Goal: Check status: Check status

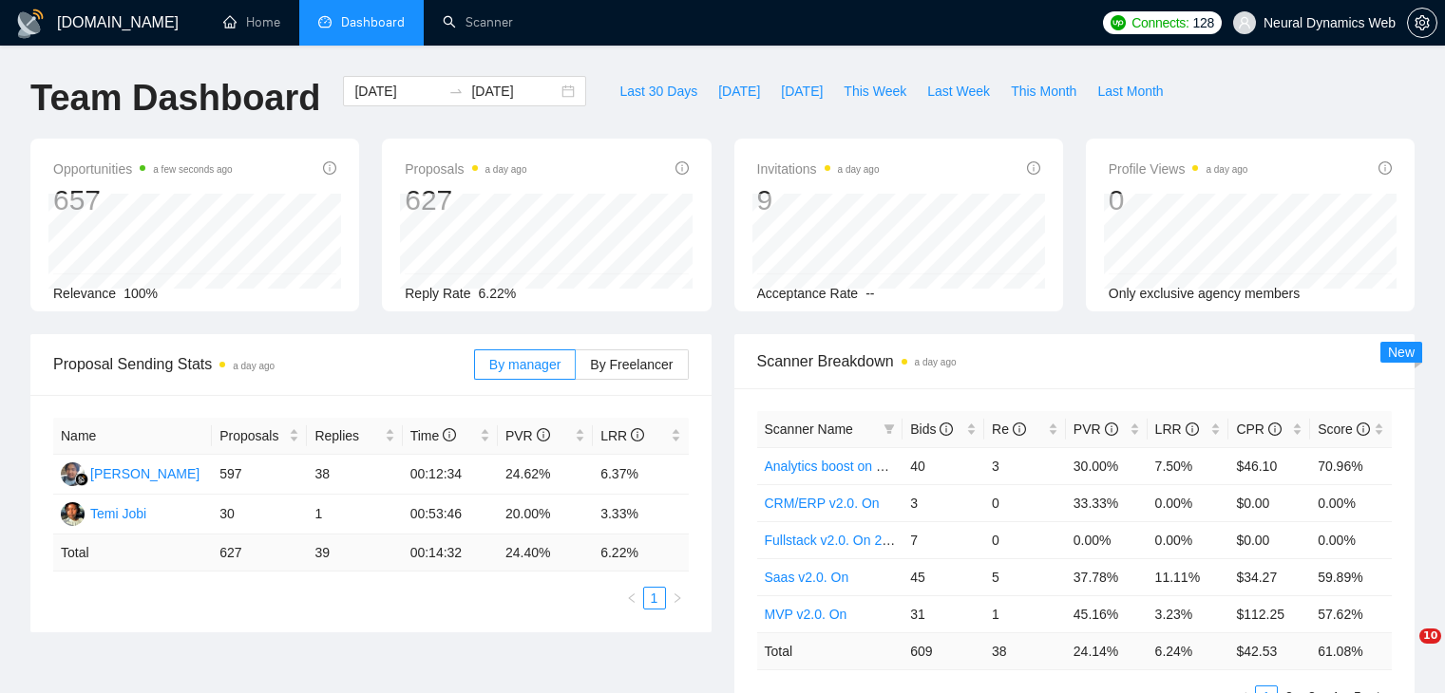
click at [945, 84] on span "Last Week" at bounding box center [958, 91] width 63 height 21
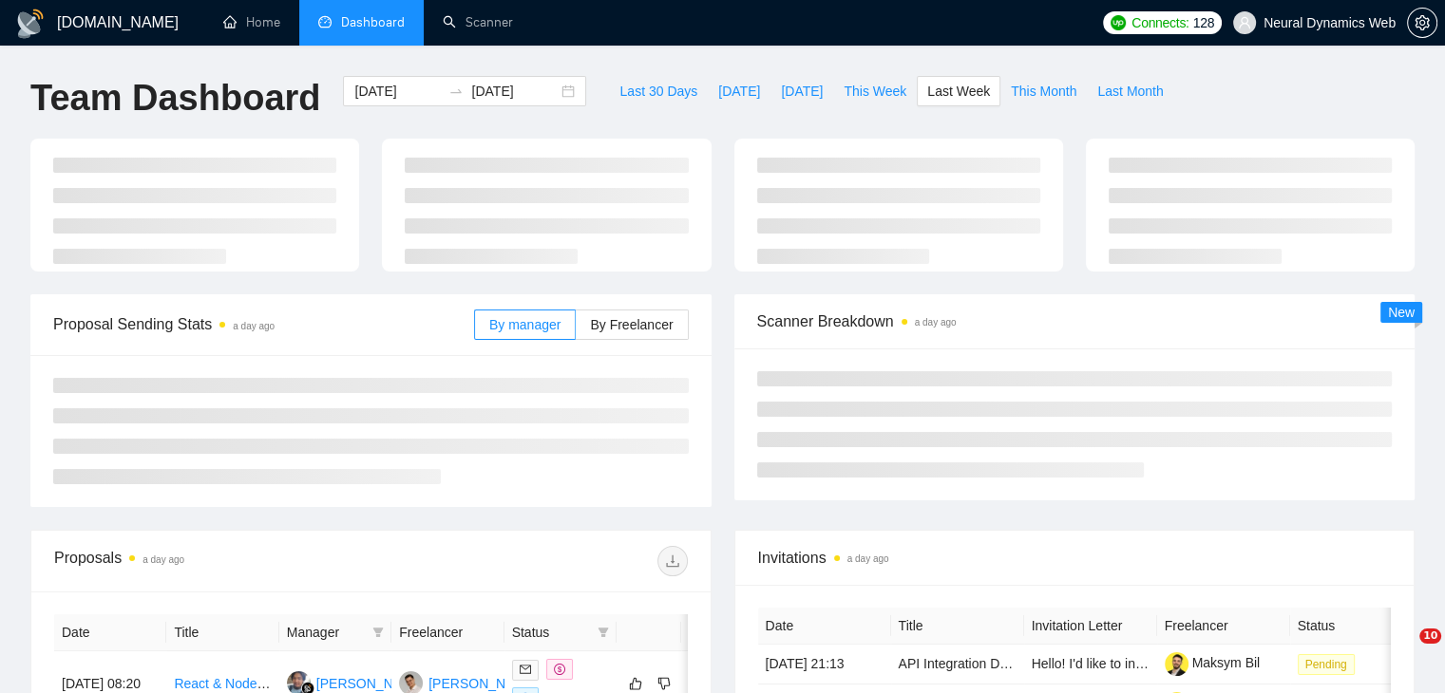
type input "[DATE]"
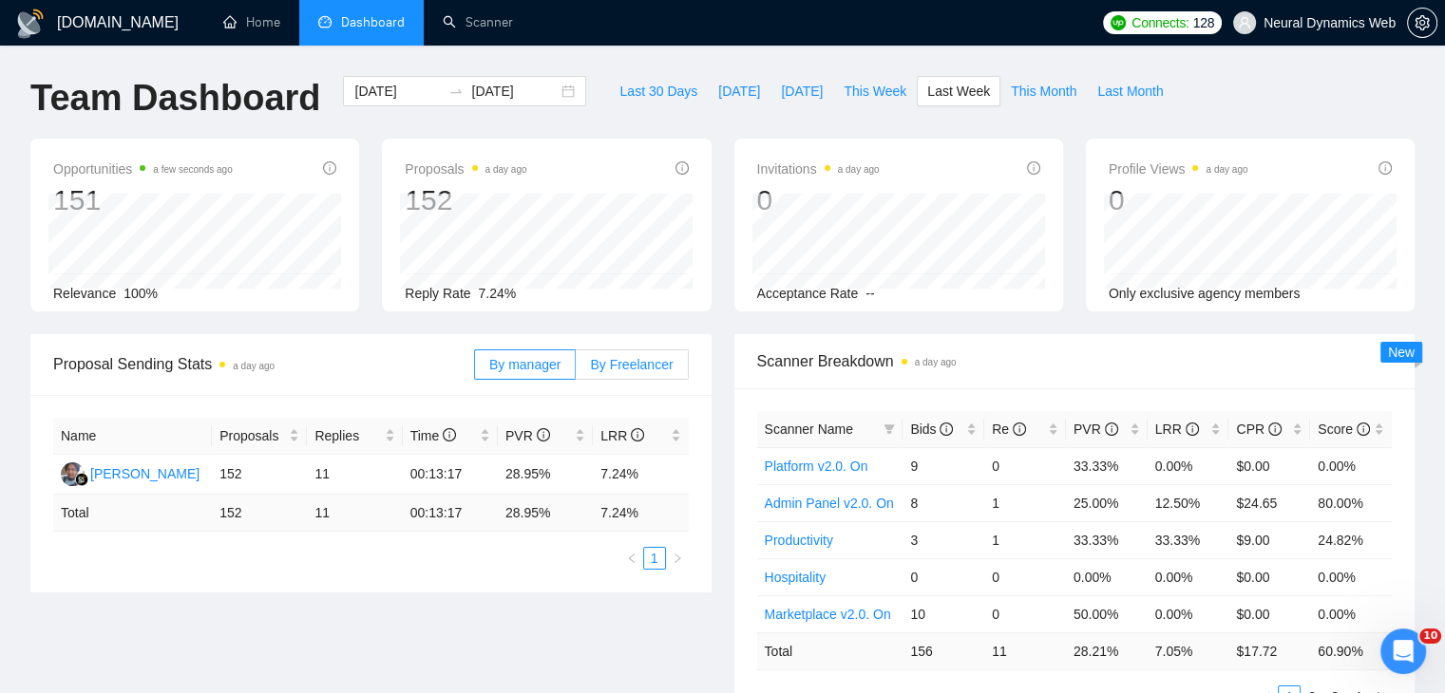
click at [641, 364] on span "By Freelancer" at bounding box center [631, 364] width 83 height 15
click at [576, 369] on input "By Freelancer" at bounding box center [576, 369] width 0 height 0
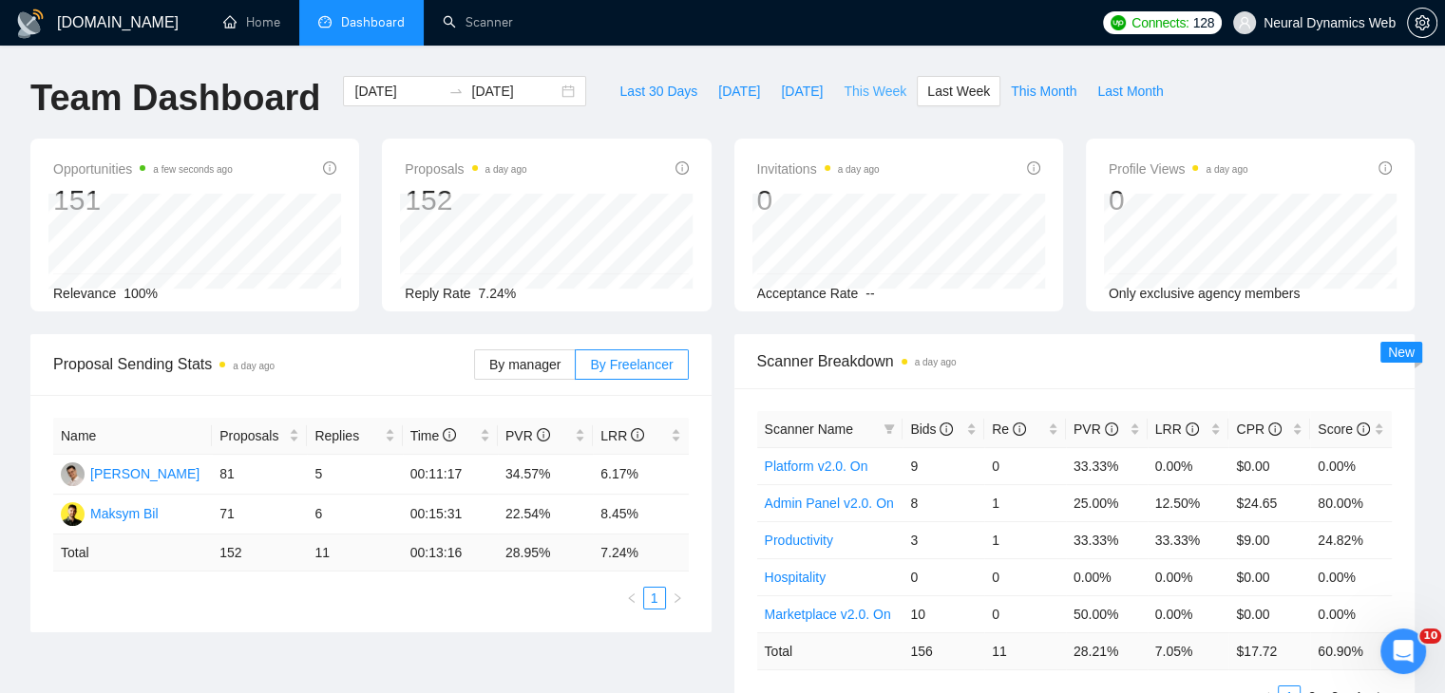
click at [865, 89] on span "This Week" at bounding box center [874, 91] width 63 height 21
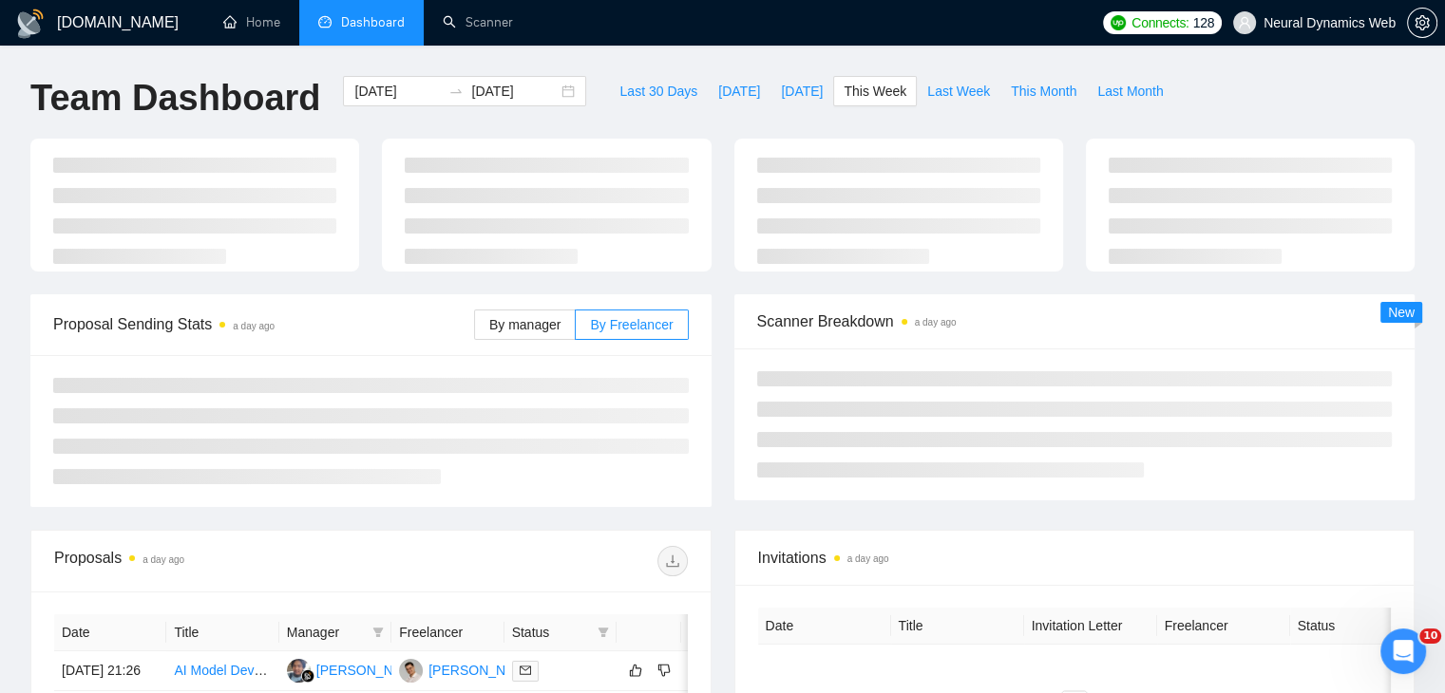
type input "[DATE]"
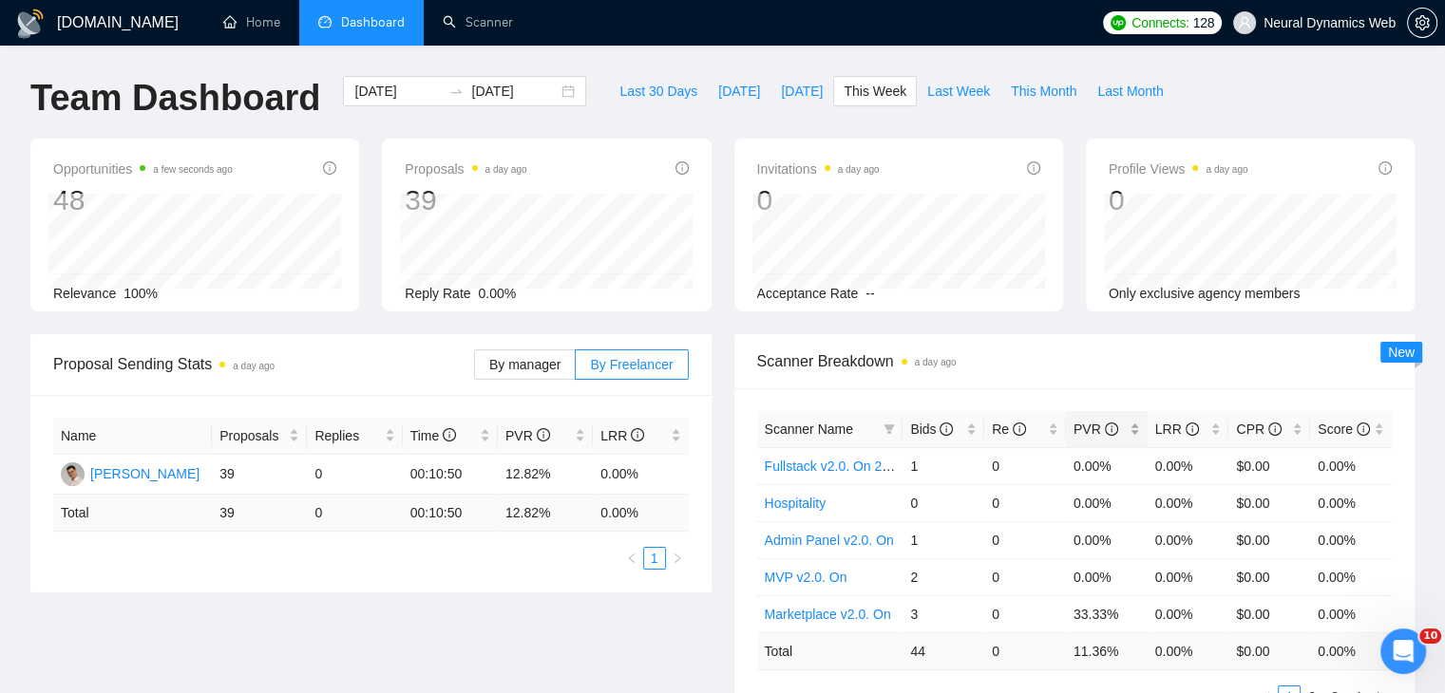
click at [1115, 419] on span "PVR" at bounding box center [1099, 429] width 52 height 21
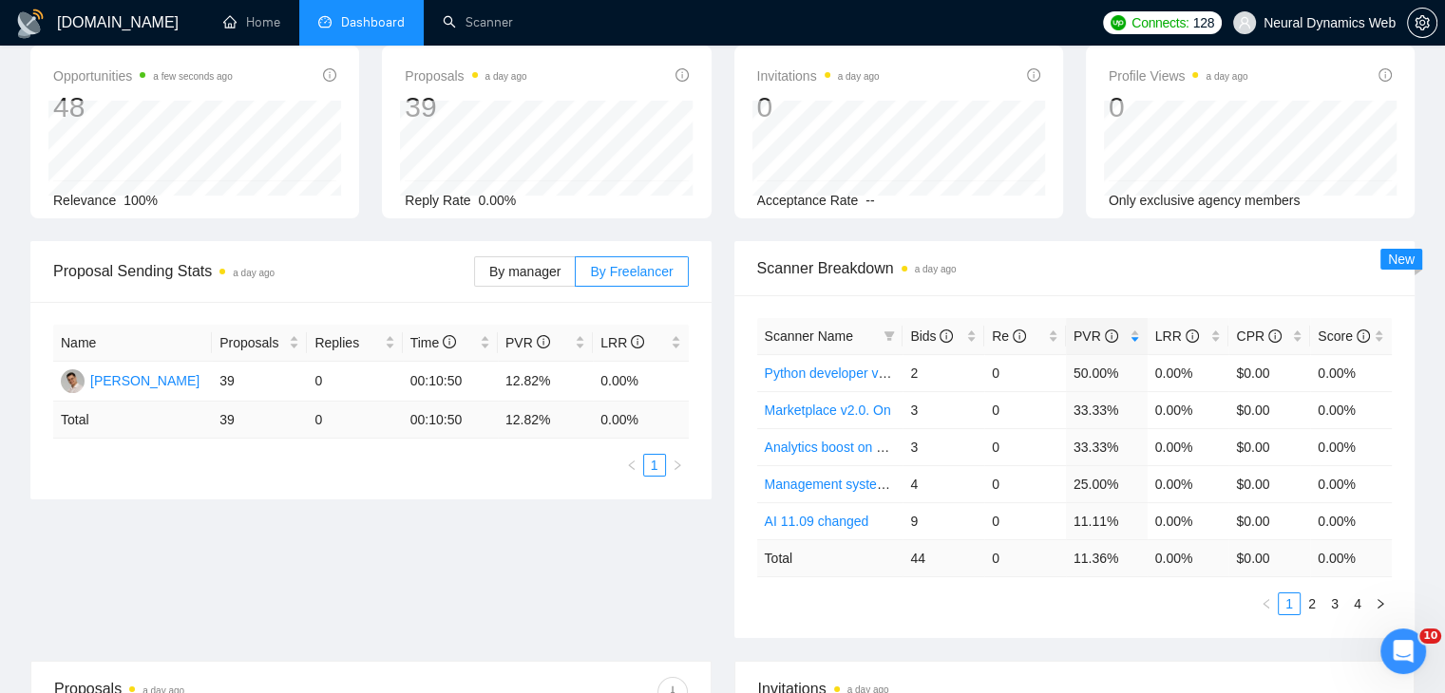
scroll to position [98, 0]
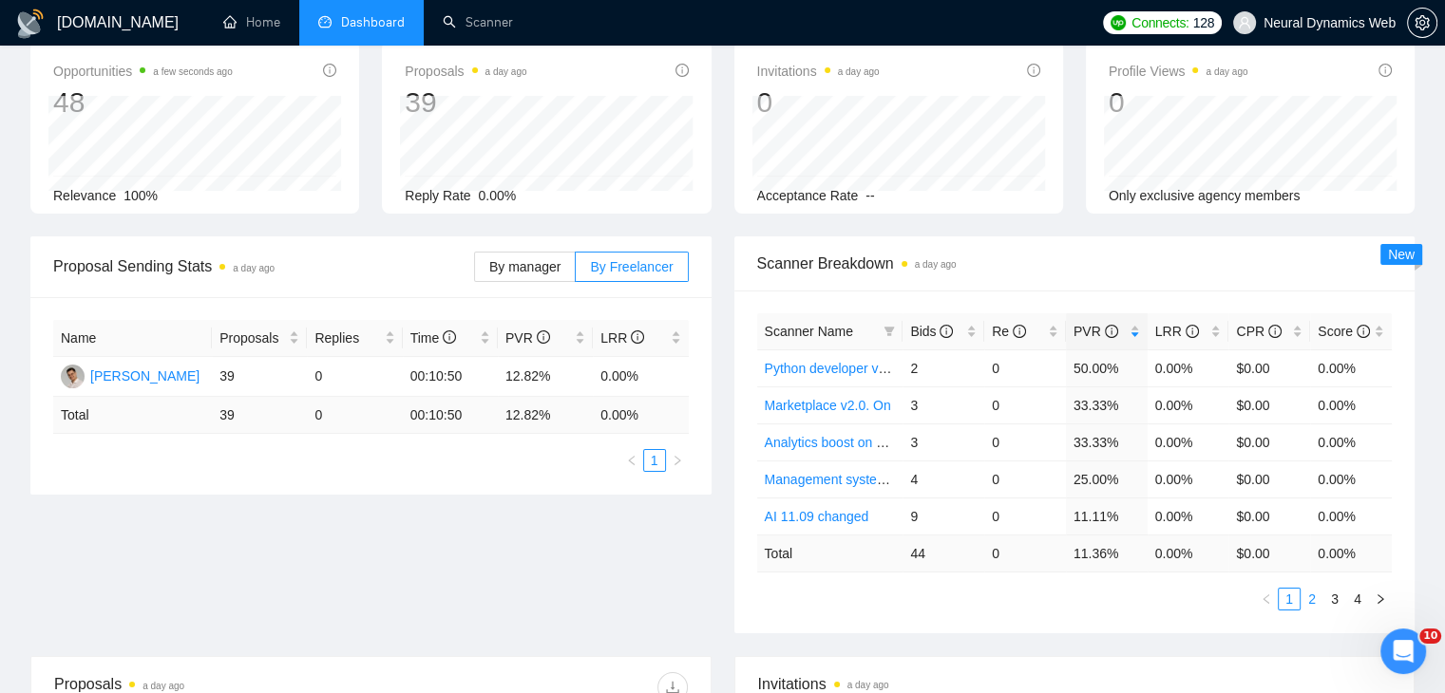
click at [1307, 589] on link "2" at bounding box center [1311, 599] width 21 height 21
click at [1343, 590] on link "3" at bounding box center [1334, 599] width 21 height 21
click at [1367, 590] on link "4" at bounding box center [1357, 599] width 21 height 21
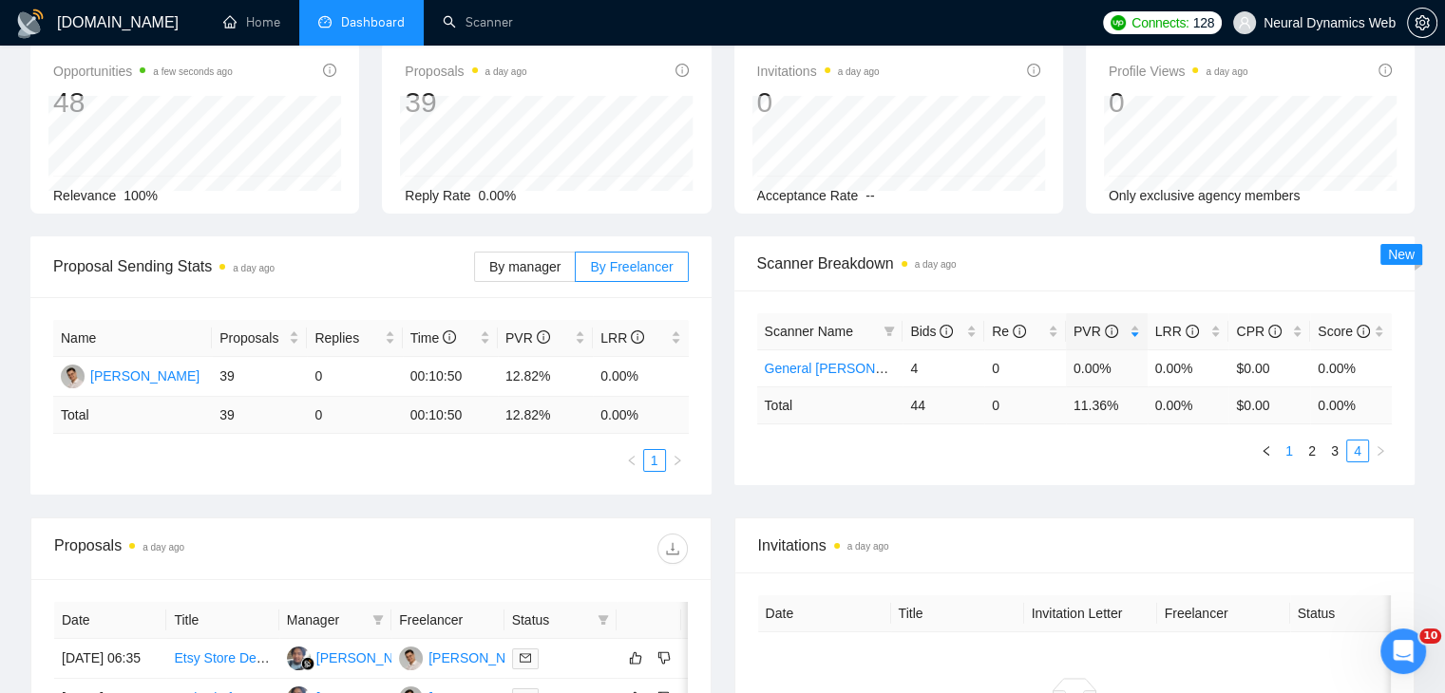
click at [1289, 457] on link "1" at bounding box center [1288, 451] width 21 height 21
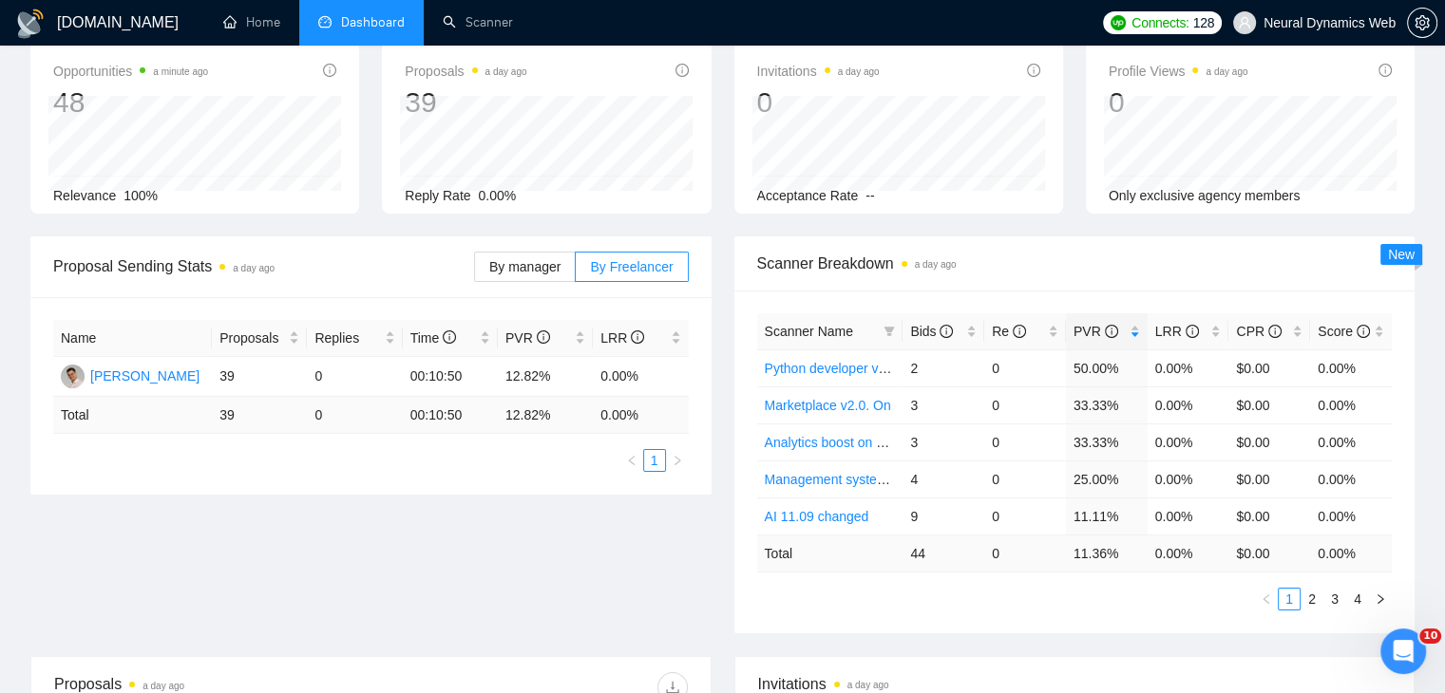
scroll to position [0, 0]
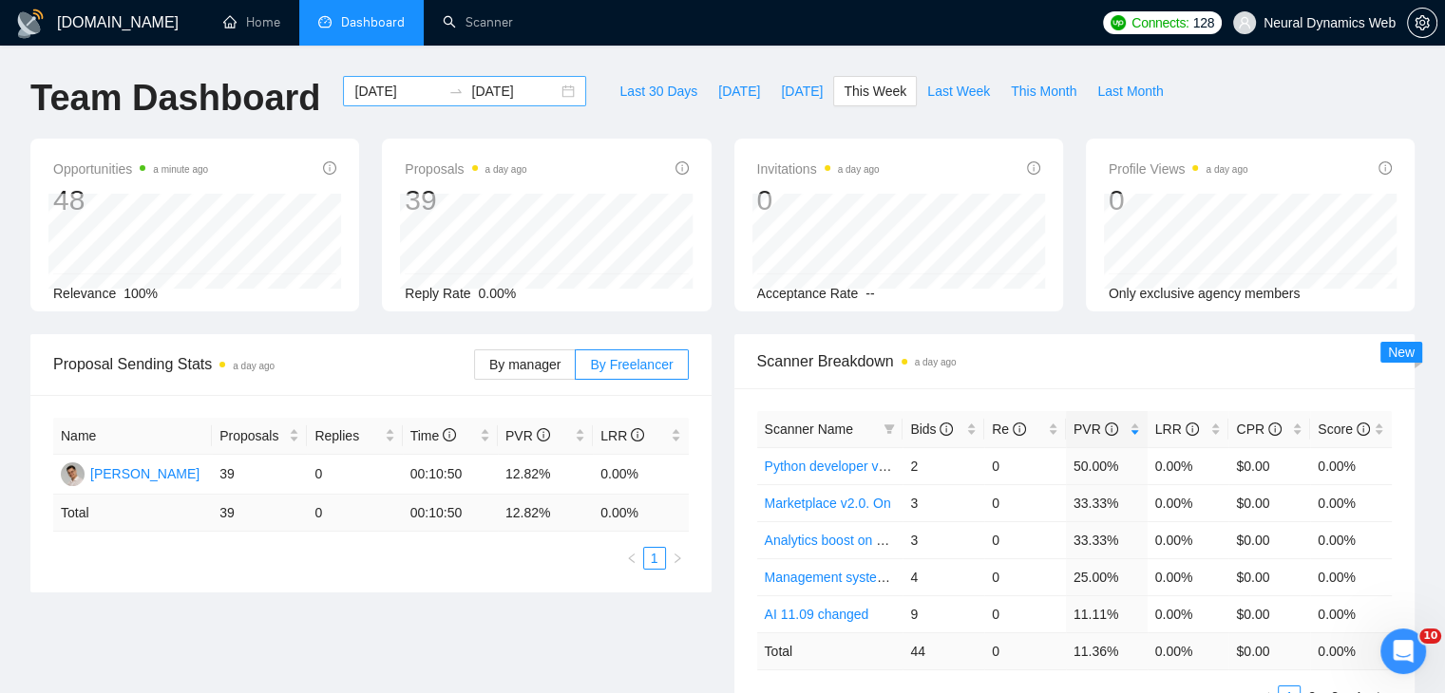
click at [547, 97] on div "[DATE] [DATE]" at bounding box center [464, 91] width 243 height 30
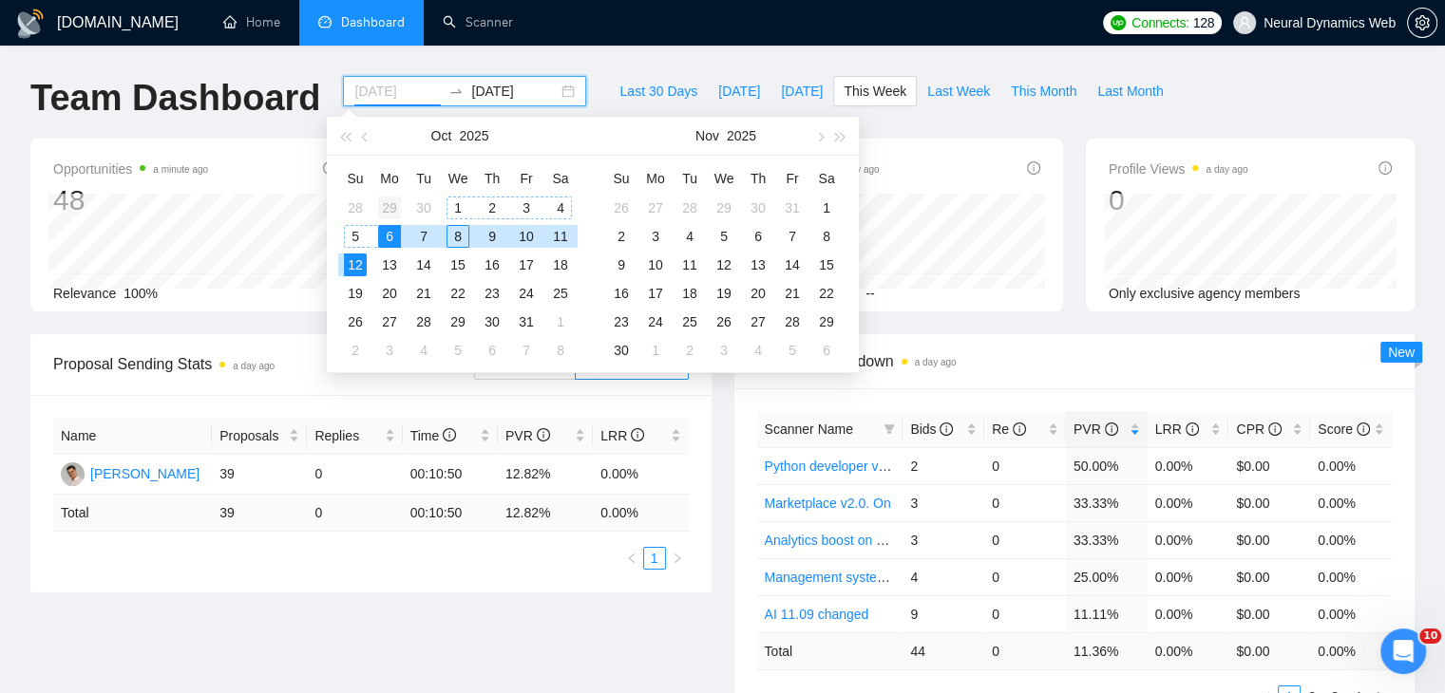
type input "[DATE]"
click at [389, 210] on div "29" at bounding box center [389, 208] width 23 height 23
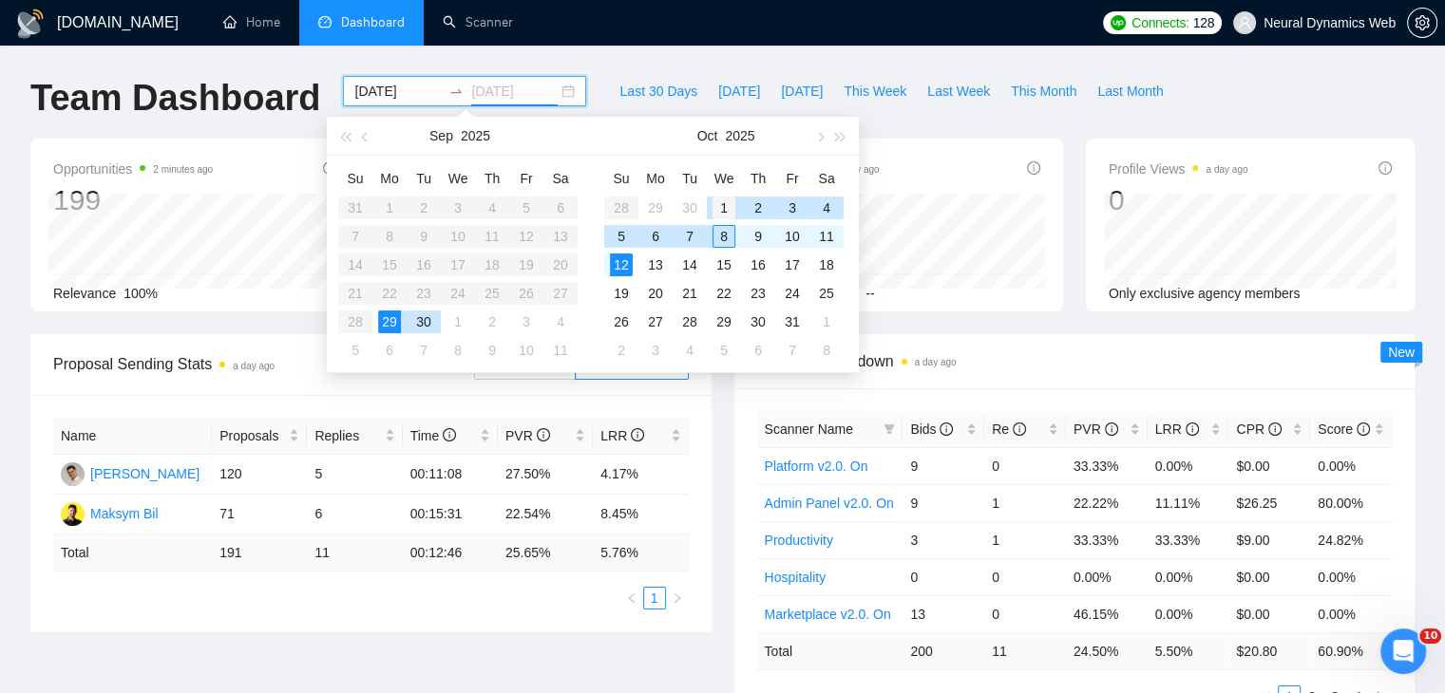
type input "[DATE]"
click at [727, 210] on div "1" at bounding box center [723, 208] width 23 height 23
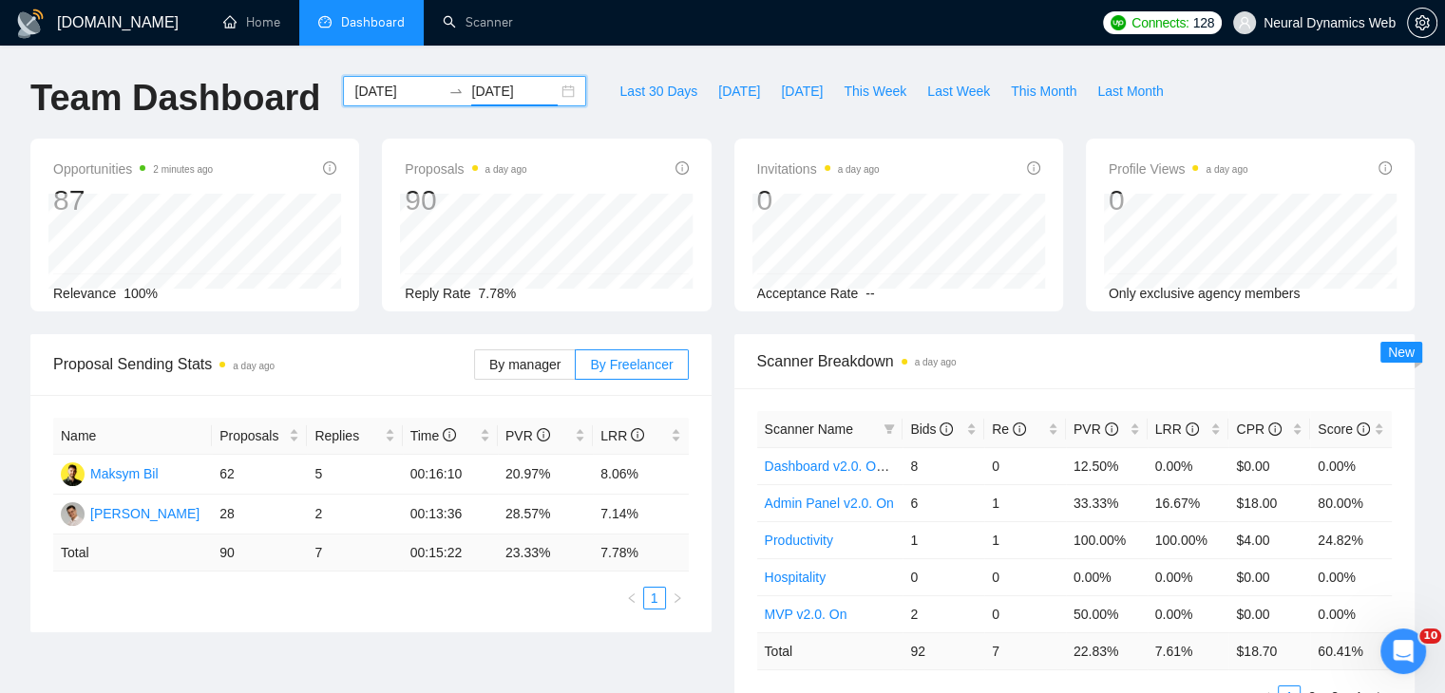
click at [554, 96] on div "[DATE] [DATE]" at bounding box center [464, 91] width 243 height 30
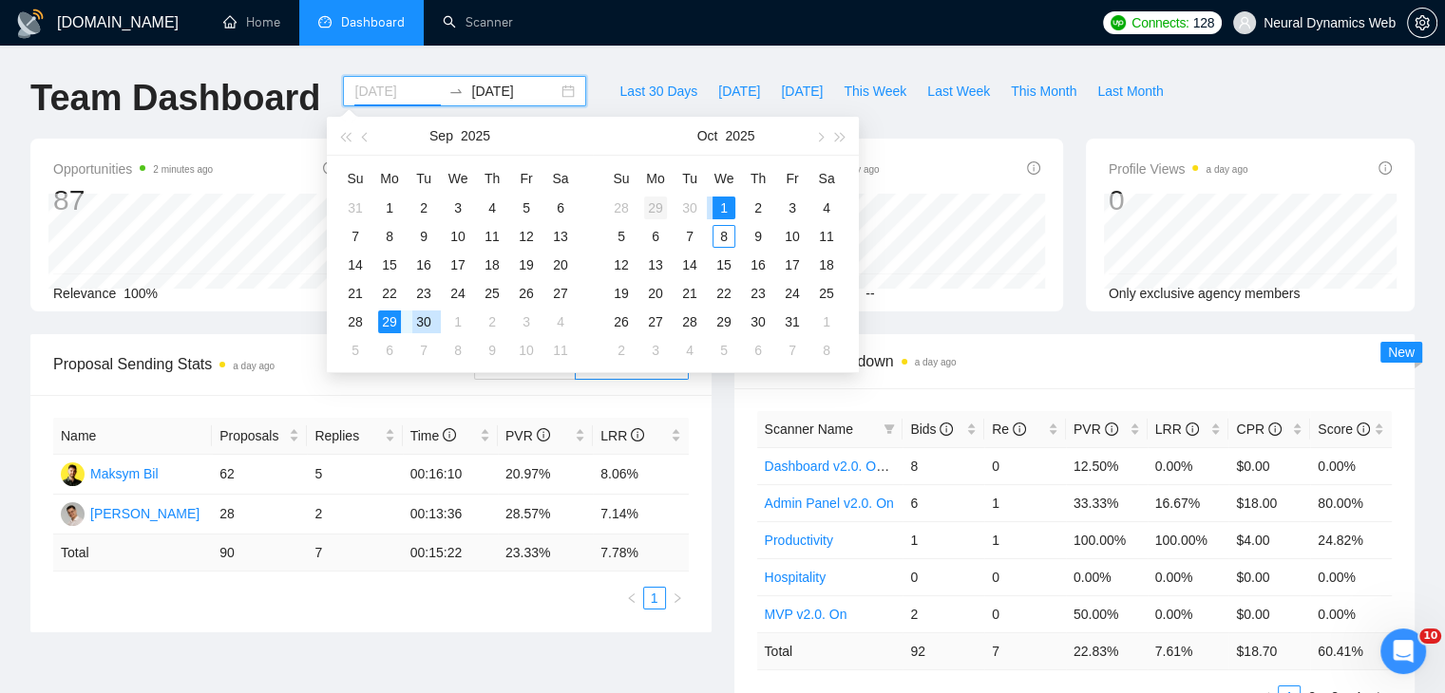
type input "[DATE]"
click at [653, 209] on div "29" at bounding box center [655, 208] width 23 height 23
type input "[DATE]"
click at [729, 212] on div "1" at bounding box center [723, 208] width 23 height 23
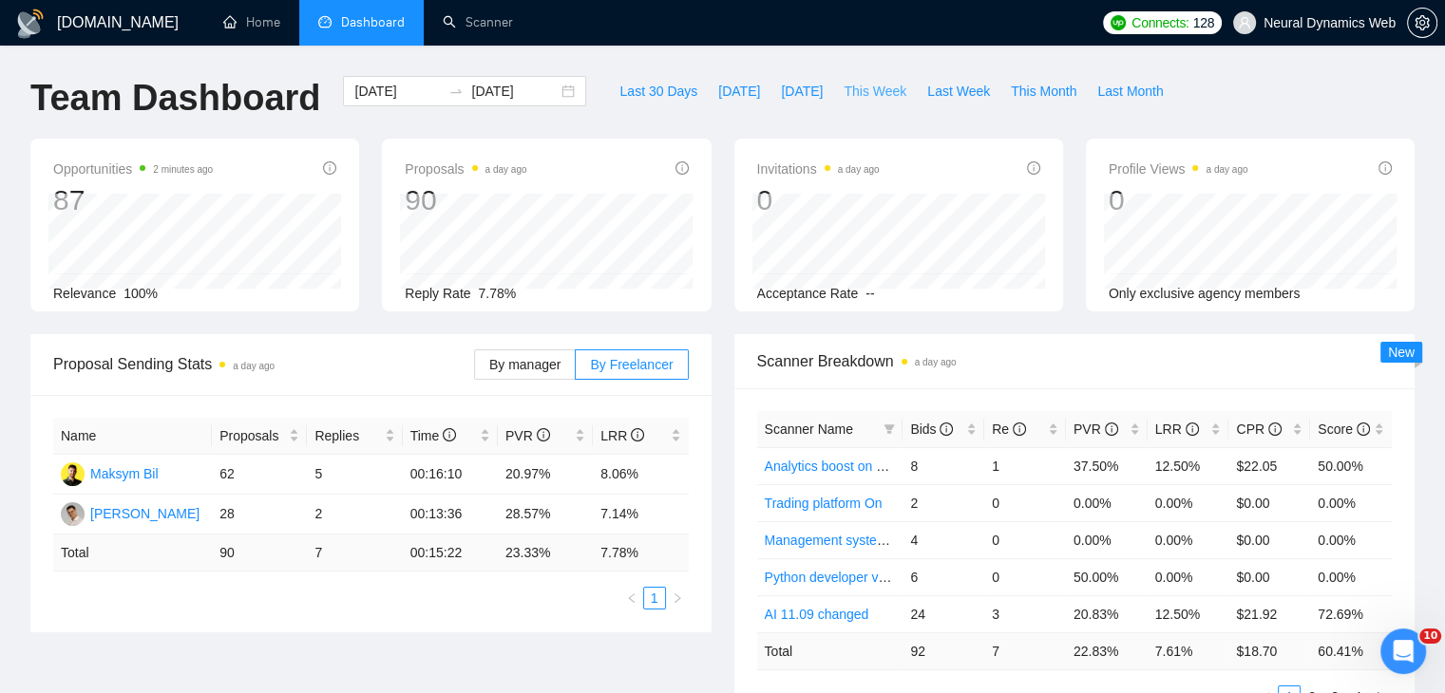
click at [864, 101] on span "This Week" at bounding box center [874, 91] width 63 height 21
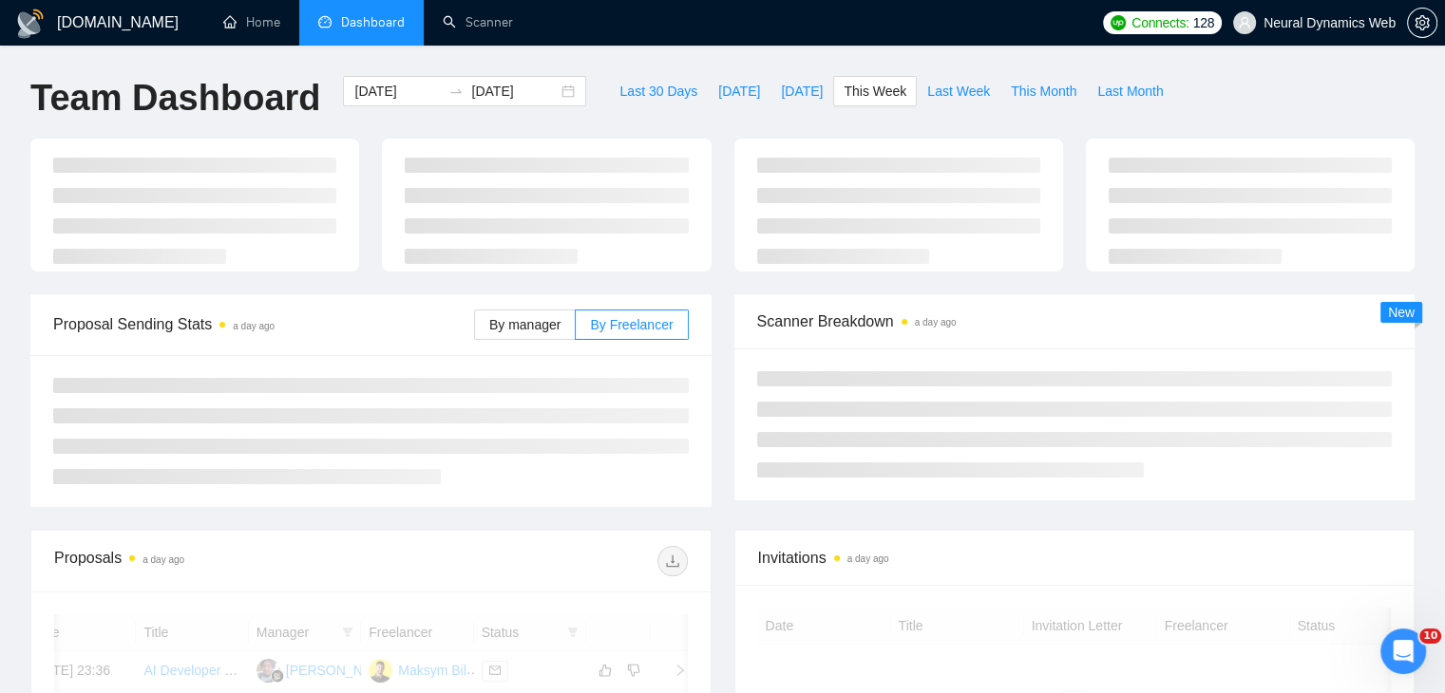
type input "[DATE]"
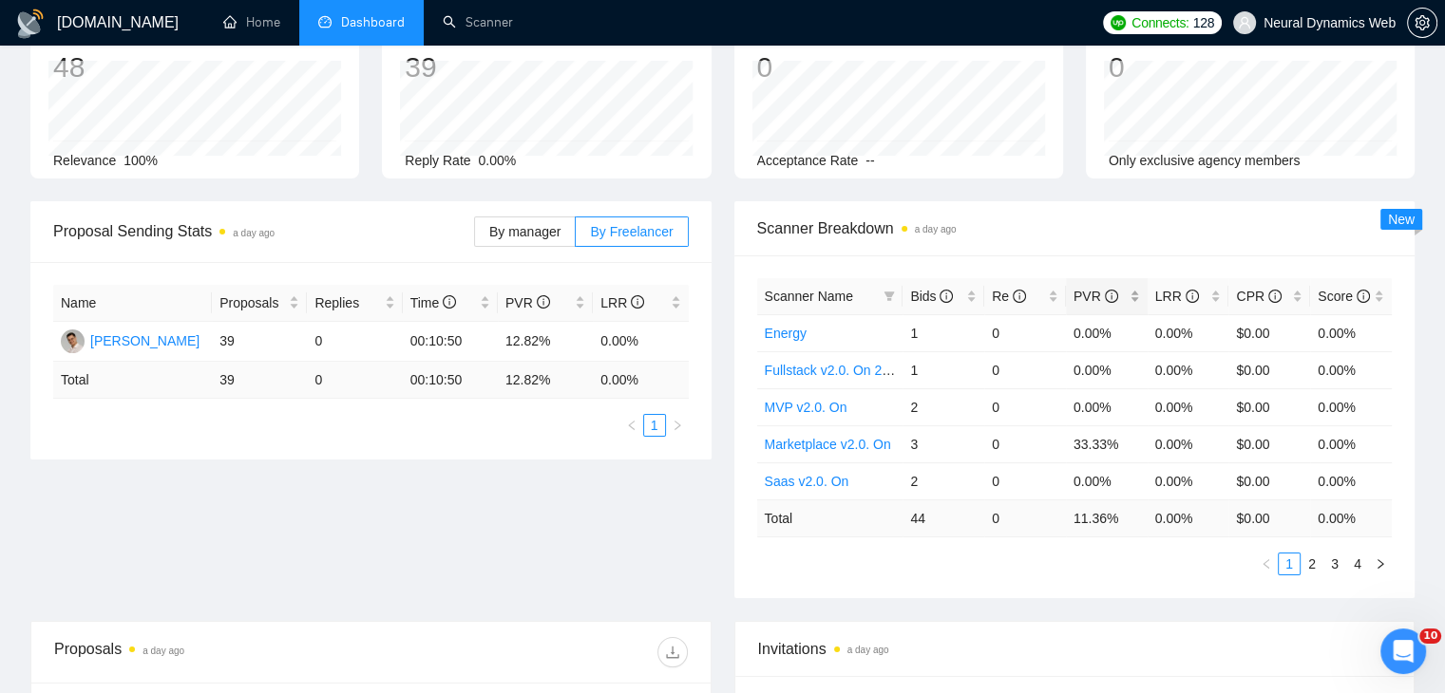
scroll to position [137, 0]
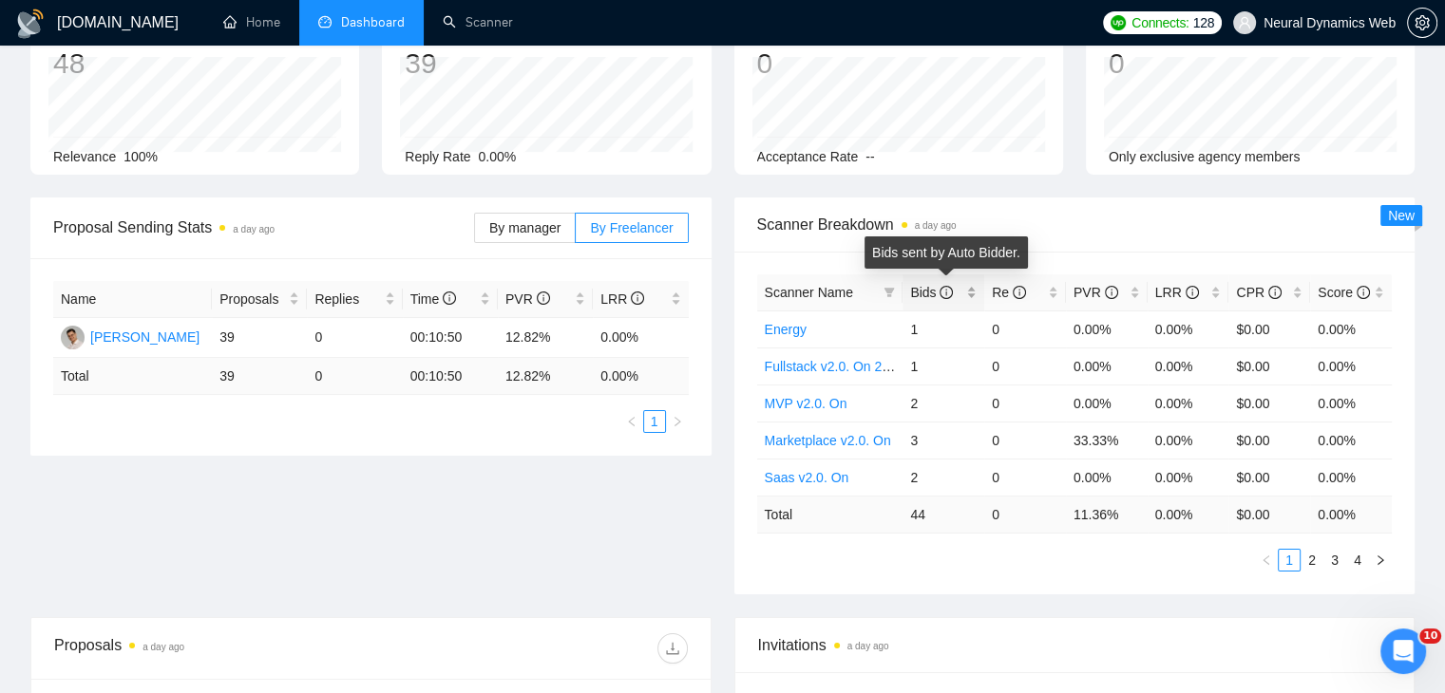
click at [951, 286] on icon "info-circle" at bounding box center [945, 292] width 13 height 13
